Goal: Check status: Check status

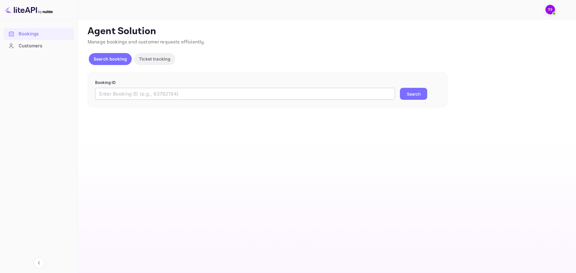
click at [178, 92] on input "text" at bounding box center [245, 94] width 300 height 12
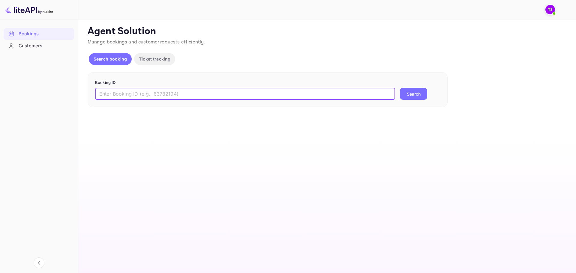
paste input "d4uMSvERy"
click at [418, 93] on button "Search" at bounding box center [413, 94] width 27 height 12
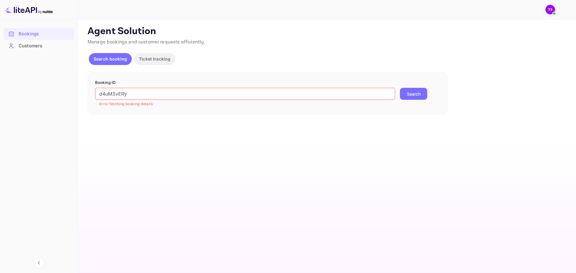
click at [314, 91] on input "d4uMSvERy" at bounding box center [245, 94] width 300 height 12
paste input "QUbx8xnp3"
click at [421, 97] on button "Search" at bounding box center [413, 94] width 27 height 12
click at [160, 97] on input "QUbx8xnp3" at bounding box center [245, 94] width 300 height 12
paste input "9648835"
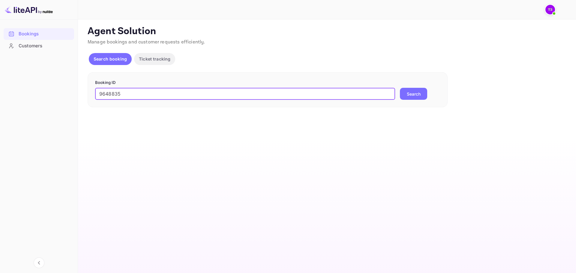
click at [414, 94] on button "Search" at bounding box center [413, 94] width 27 height 12
drag, startPoint x: 413, startPoint y: 95, endPoint x: 450, endPoint y: 12, distance: 91.4
click at [414, 95] on button "Search" at bounding box center [413, 94] width 27 height 12
click at [557, 12] on span at bounding box center [554, 14] width 6 height 6
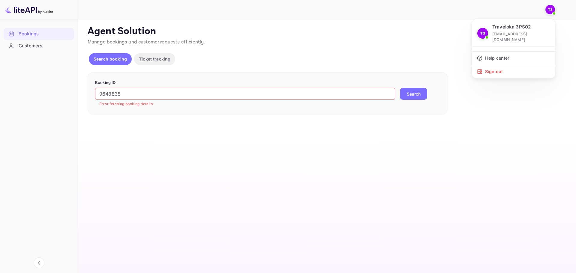
click at [282, 94] on div at bounding box center [288, 136] width 576 height 273
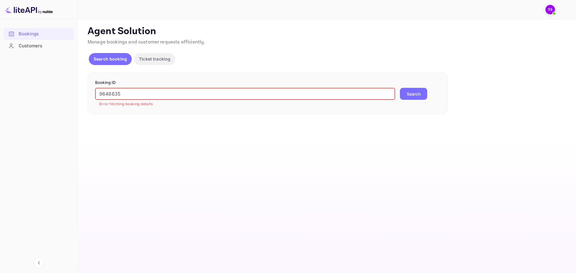
click at [278, 94] on input "9648835" at bounding box center [245, 94] width 300 height 12
paste input "6M9G6dlMS"
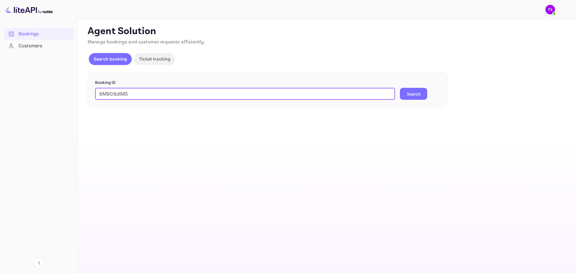
click at [401, 95] on button "Search" at bounding box center [413, 94] width 27 height 12
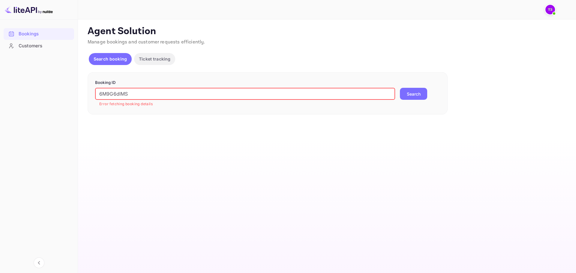
click at [195, 89] on input "6M9G6dlMS" at bounding box center [245, 94] width 300 height 12
paste input "9692278"
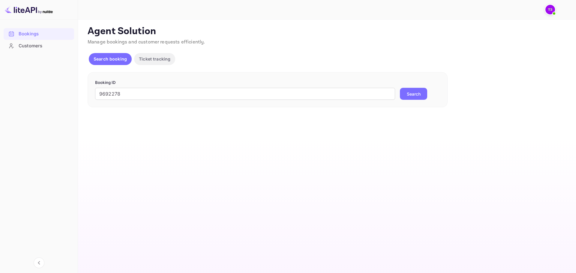
click at [405, 93] on button "Search" at bounding box center [413, 94] width 27 height 12
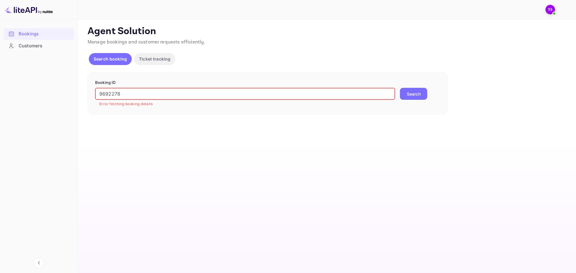
click at [144, 91] on input "9692278" at bounding box center [245, 94] width 300 height 12
paste input "1H-7N5as1"
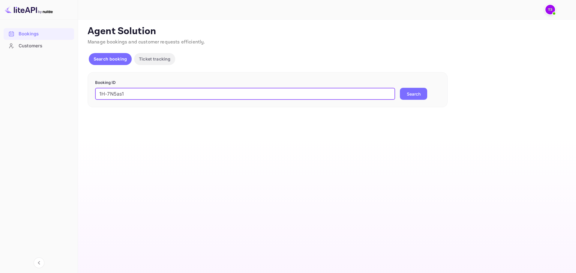
click at [411, 92] on button "Search" at bounding box center [413, 94] width 27 height 12
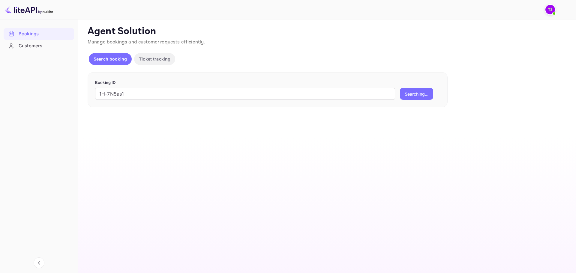
click at [411, 93] on button "Searching..." at bounding box center [416, 94] width 33 height 12
drag, startPoint x: 412, startPoint y: 93, endPoint x: 471, endPoint y: 74, distance: 62.5
click at [412, 94] on button "Search" at bounding box center [413, 94] width 27 height 12
click at [553, 9] on img at bounding box center [551, 10] width 10 height 10
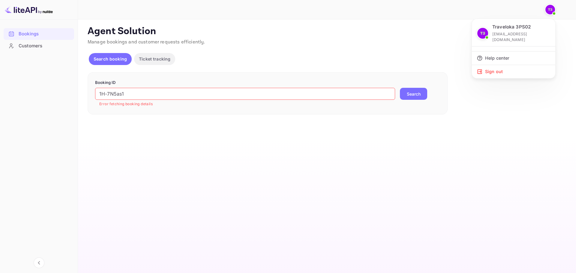
click at [194, 95] on div at bounding box center [288, 136] width 576 height 273
click at [190, 93] on input "1H-7N5as1" at bounding box center [245, 94] width 300 height 12
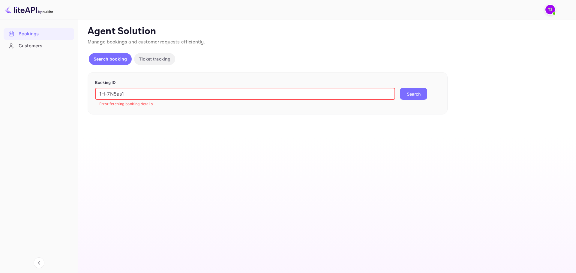
paste input "9638893"
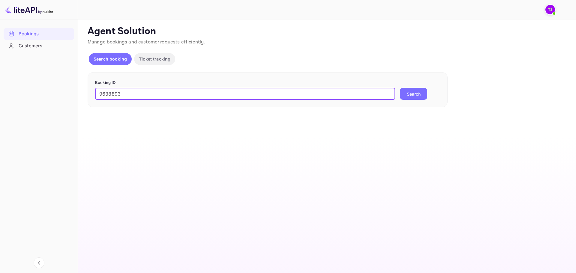
type input "9638893"
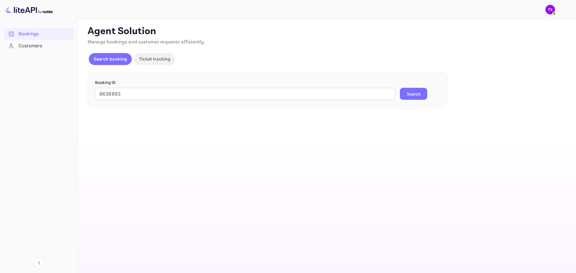
click at [425, 95] on button "Search" at bounding box center [413, 94] width 27 height 12
click at [552, 13] on span at bounding box center [554, 14] width 6 height 6
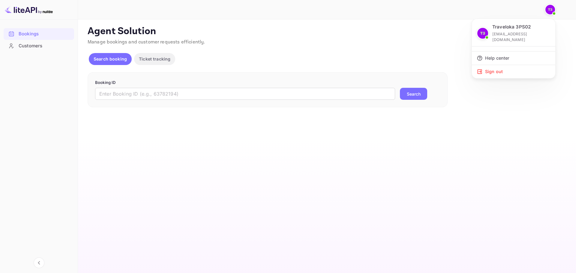
click at [26, 49] on div at bounding box center [288, 136] width 576 height 273
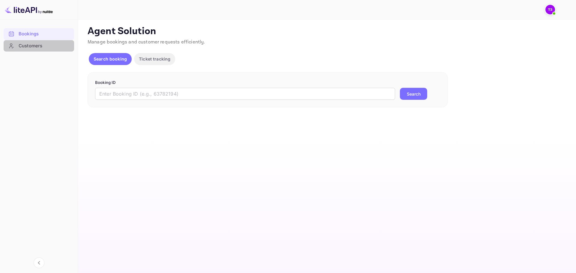
click at [27, 46] on div "Customers" at bounding box center [45, 46] width 53 height 7
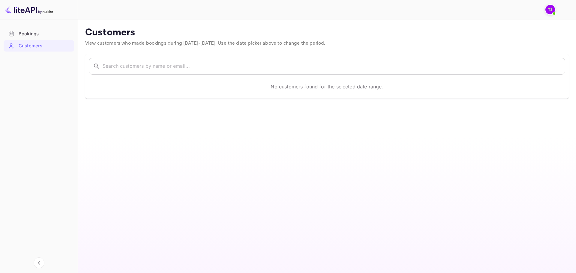
click at [216, 44] on span "[DATE] - [DATE]" at bounding box center [199, 43] width 32 height 6
click at [164, 37] on p "Customers" at bounding box center [327, 33] width 484 height 12
click at [148, 31] on p "Customers" at bounding box center [327, 33] width 484 height 12
click at [229, 13] on div at bounding box center [318, 9] width 454 height 7
drag, startPoint x: 235, startPoint y: 46, endPoint x: 284, endPoint y: 73, distance: 55.4
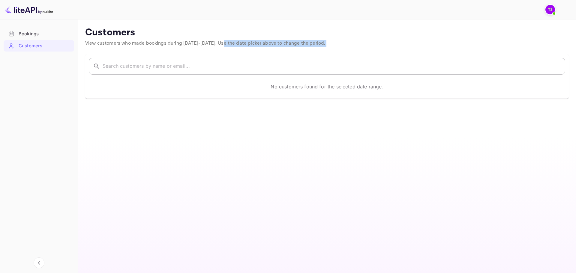
click at [262, 69] on main "Customers View customers who made bookings during [DATE] - [DATE] . Use the dat…" at bounding box center [327, 147] width 498 height 254
click at [275, 75] on div "​ ​ No customers found for the selected date range." at bounding box center [327, 76] width 484 height 44
click at [251, 67] on input "text" at bounding box center [334, 66] width 463 height 17
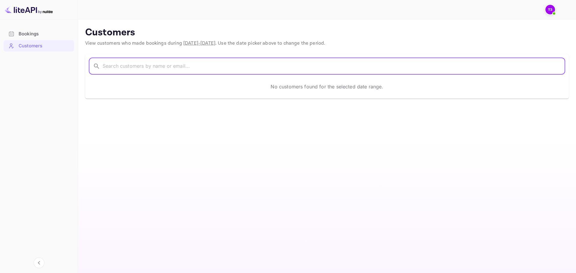
click at [227, 51] on div "​ ​ No customers found for the selected date range." at bounding box center [323, 73] width 491 height 52
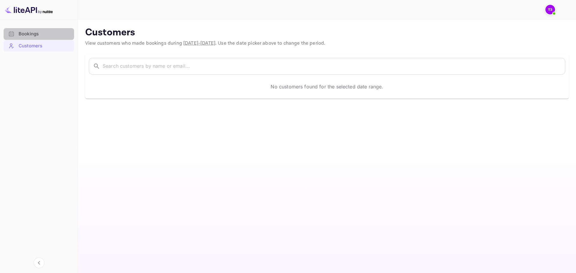
click at [65, 38] on div "Bookings" at bounding box center [39, 34] width 71 height 12
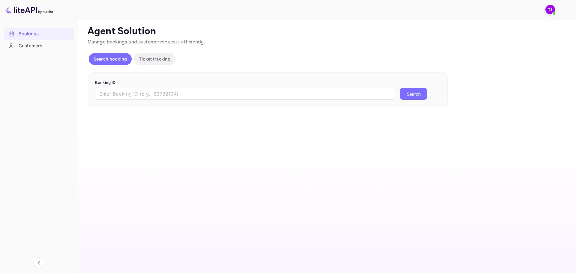
click at [556, 10] on div at bounding box center [551, 9] width 13 height 11
click at [555, 10] on img at bounding box center [551, 10] width 10 height 10
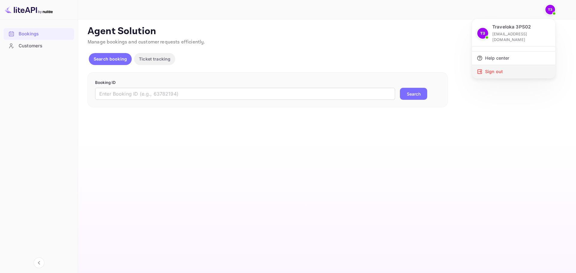
click at [516, 65] on div "Sign out" at bounding box center [513, 71] width 83 height 13
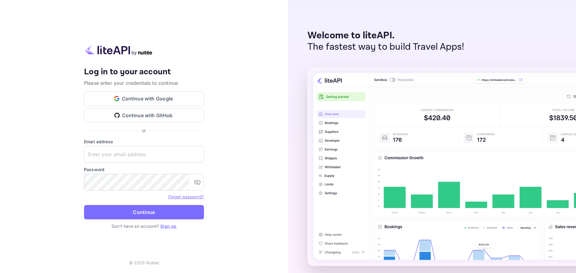
click at [35, 158] on div "Your account has been created successfully, a confirmation link has been sent t…" at bounding box center [144, 136] width 288 height 273
click at [128, 155] on input "text" at bounding box center [144, 154] width 120 height 17
paste input "[EMAIL_ADDRESS][DOMAIN_NAME]"
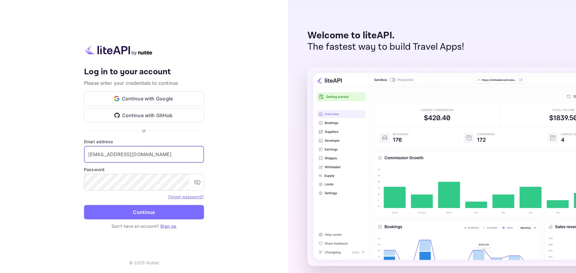
type input "[EMAIL_ADDRESS][DOMAIN_NAME]"
drag, startPoint x: 35, startPoint y: 198, endPoint x: 84, endPoint y: 196, distance: 49.9
click at [35, 198] on div "Your account has been created successfully, a confirmation link has been sent t…" at bounding box center [144, 136] width 288 height 273
click at [194, 184] on icon "toggle password visibility" at bounding box center [197, 182] width 7 height 7
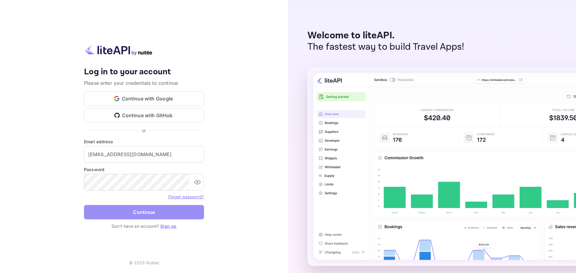
click at [192, 215] on button "Continue" at bounding box center [144, 212] width 120 height 14
